Goal: Task Accomplishment & Management: Use online tool/utility

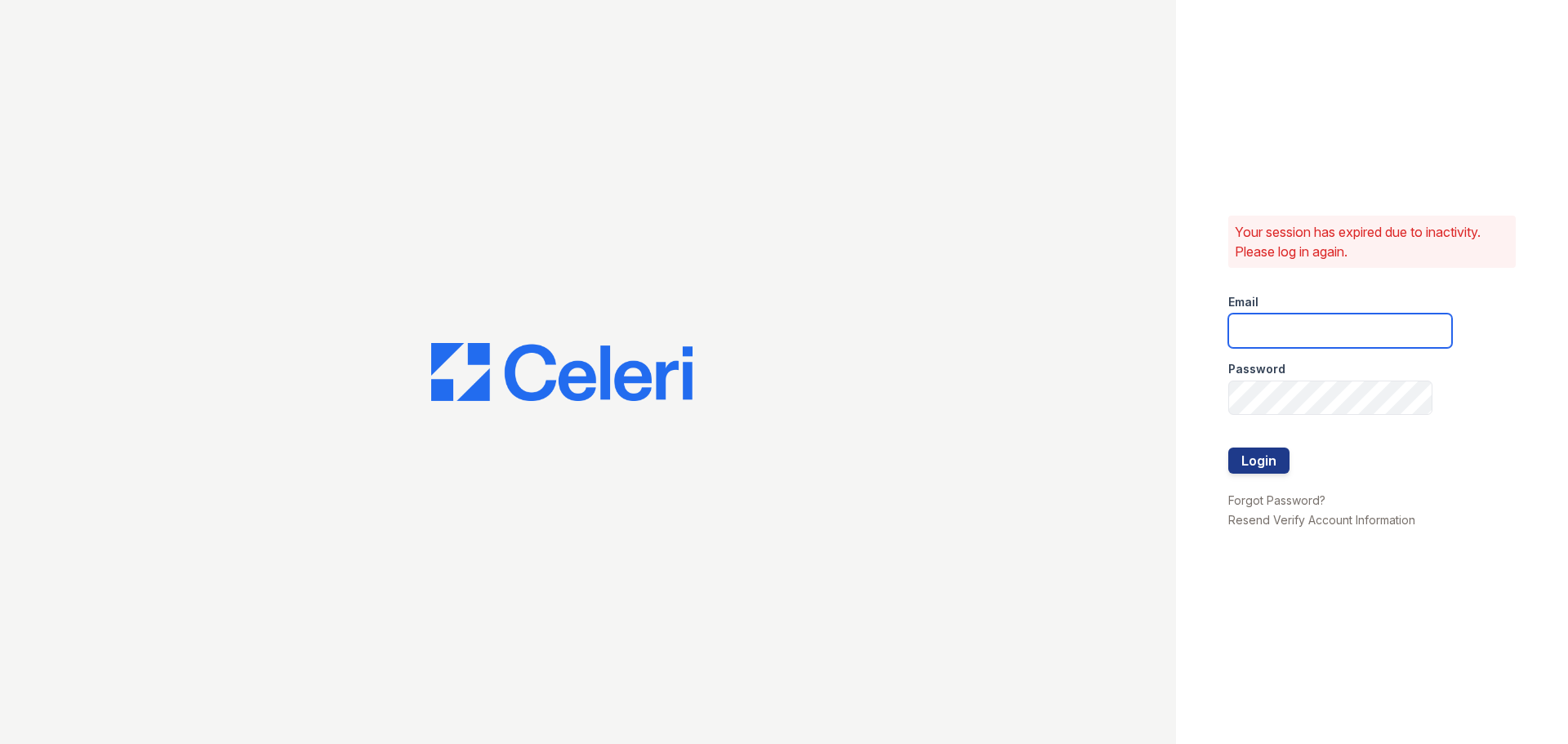
type input "[EMAIL_ADDRESS][DOMAIN_NAME]"
click at [1334, 380] on form "Email [EMAIL_ADDRESS][DOMAIN_NAME] Password Login" at bounding box center [1341, 384] width 224 height 209
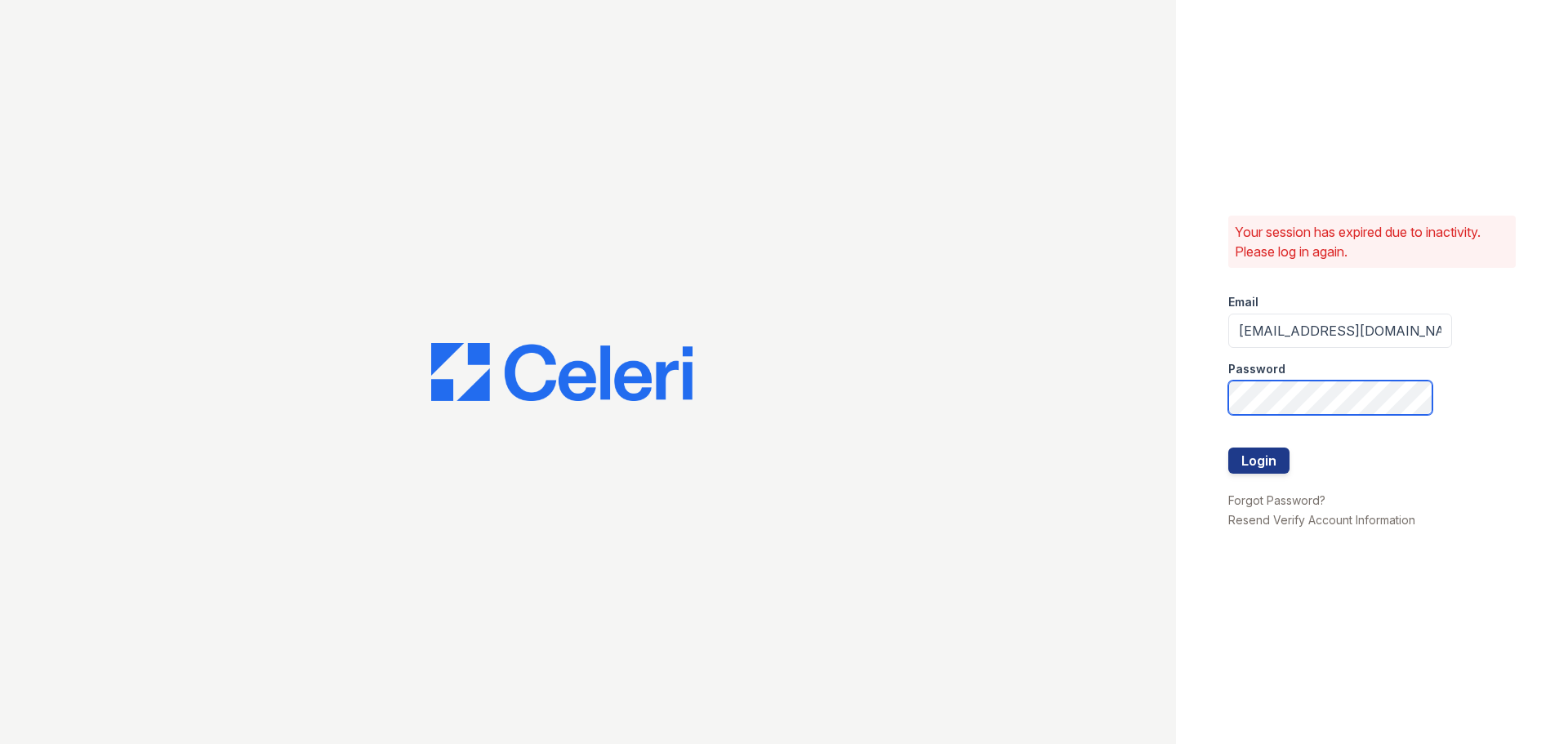
drag, startPoint x: 1341, startPoint y: 374, endPoint x: 1063, endPoint y: 392, distance: 278.6
click at [1063, 392] on div "Your session has expired due to inactivity. Please log in again. Email [EMAIL_A…" at bounding box center [784, 372] width 1568 height 744
click at [1229, 447] on button "Login" at bounding box center [1259, 460] width 61 height 26
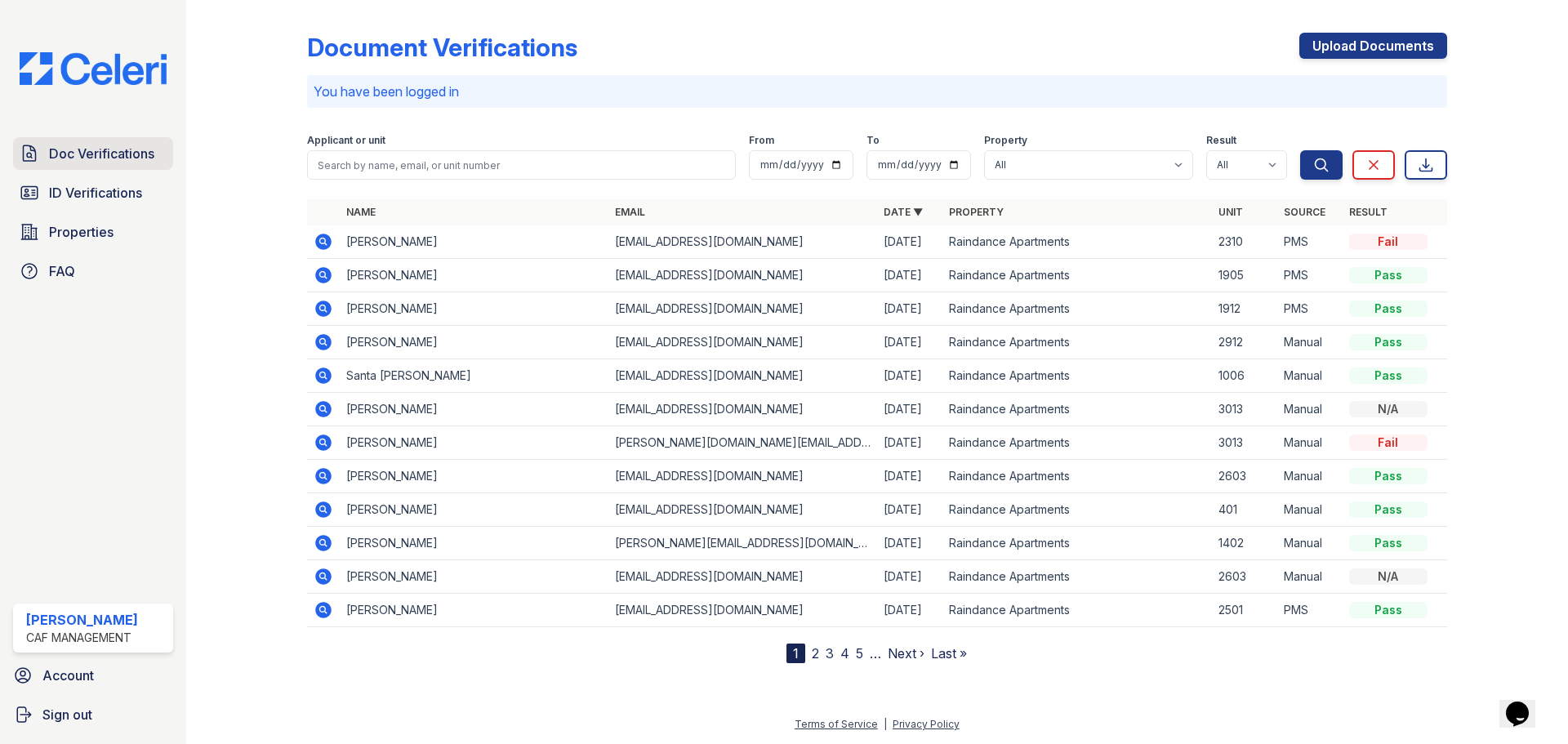
click at [104, 160] on span "Doc Verifications" at bounding box center [101, 154] width 106 height 20
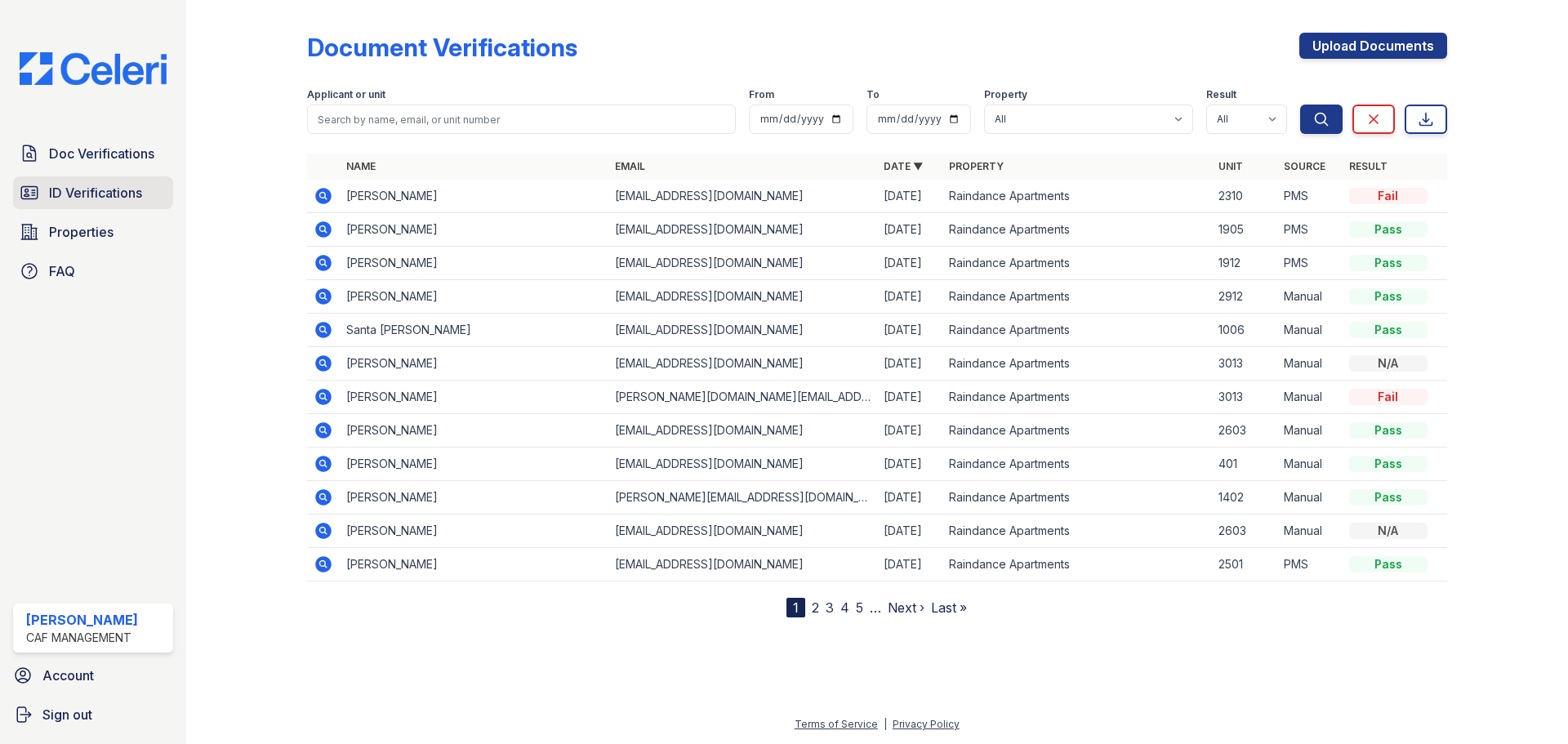
click at [75, 192] on span "ID Verifications" at bounding box center [95, 193] width 93 height 20
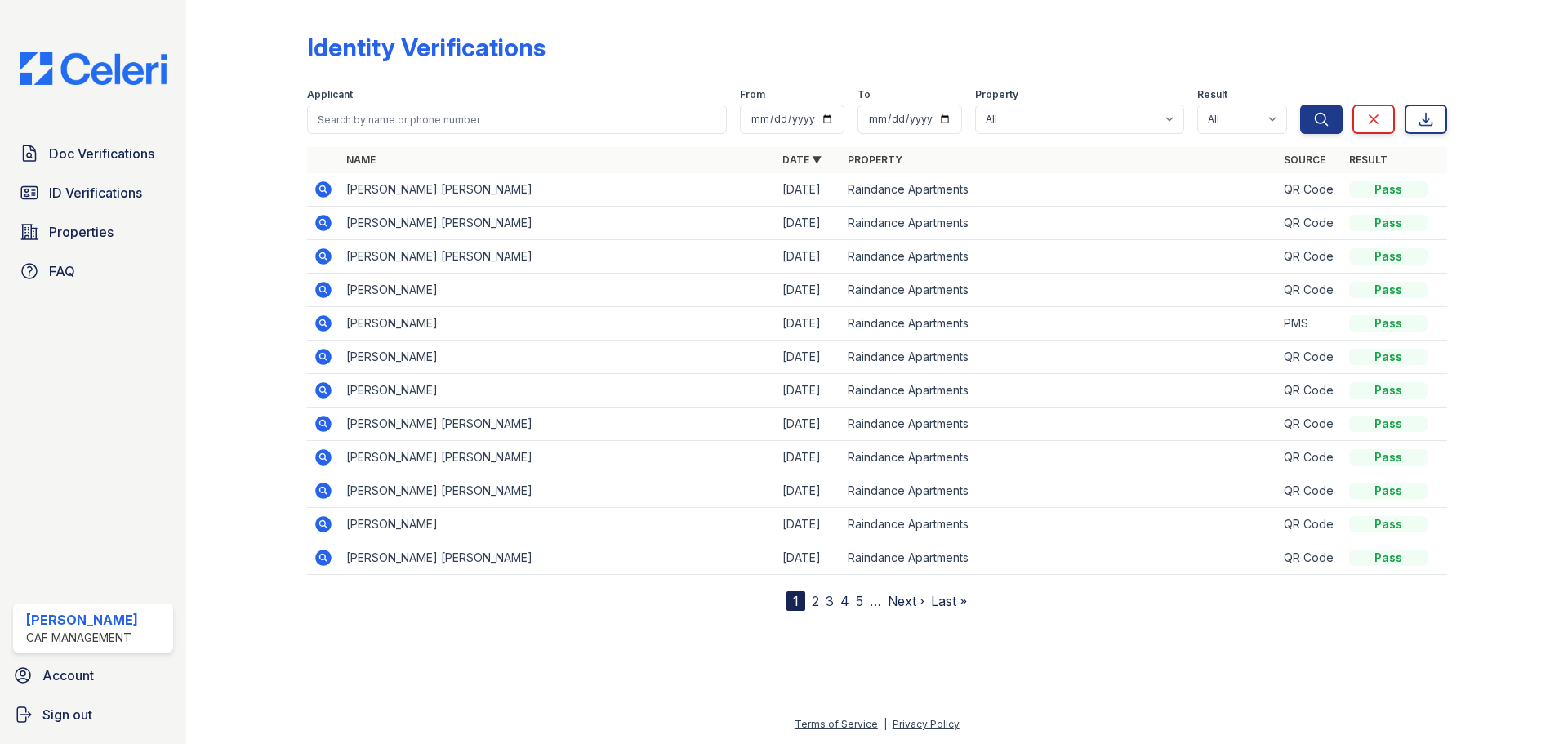
click at [514, 186] on td "PEDRO ANIBAL MIRANDA RODRIGUEZ" at bounding box center [558, 190] width 436 height 34
drag, startPoint x: 599, startPoint y: 183, endPoint x: 614, endPoint y: 196, distance: 19.8
click at [599, 184] on td "PEDRO ANIBAL MIRANDA RODRIGUEZ" at bounding box center [558, 190] width 436 height 34
